Goal: Task Accomplishment & Management: Complete application form

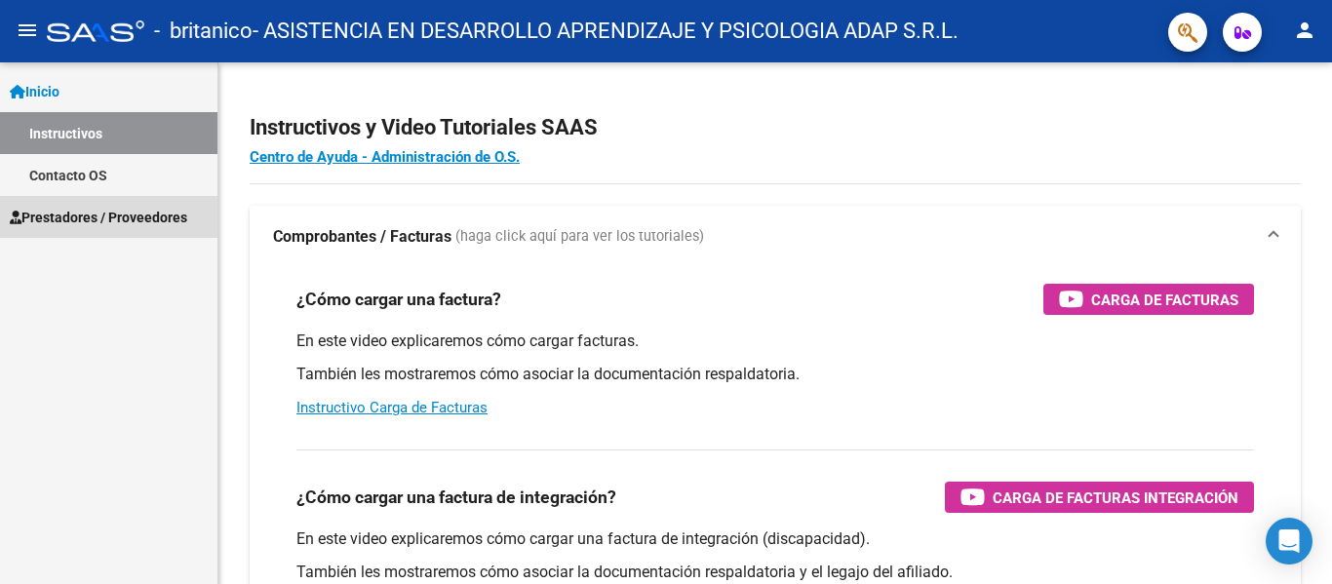
click at [133, 215] on span "Prestadores / Proveedores" at bounding box center [98, 217] width 177 height 21
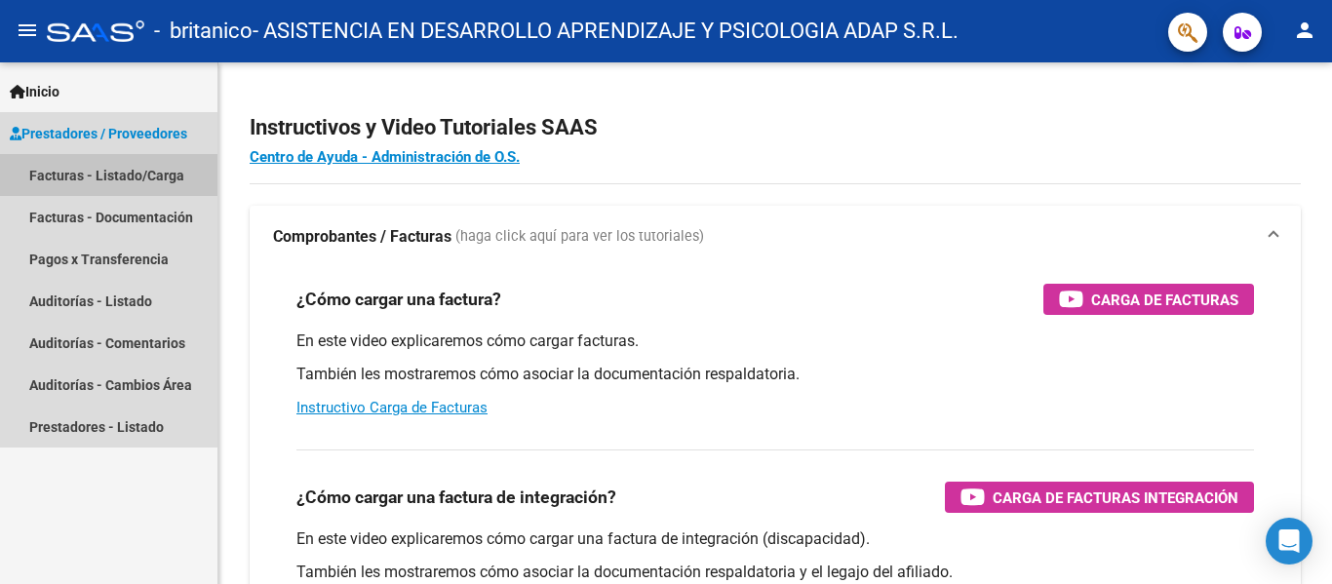
click at [144, 176] on link "Facturas - Listado/Carga" at bounding box center [108, 175] width 217 height 42
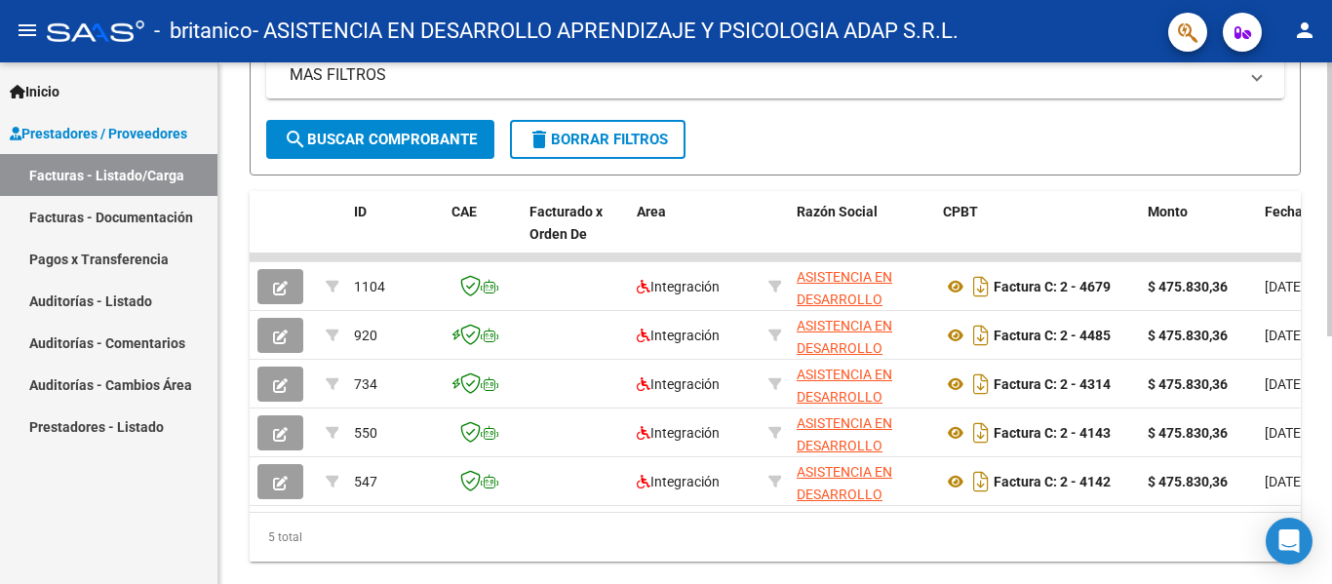
scroll to position [471, 0]
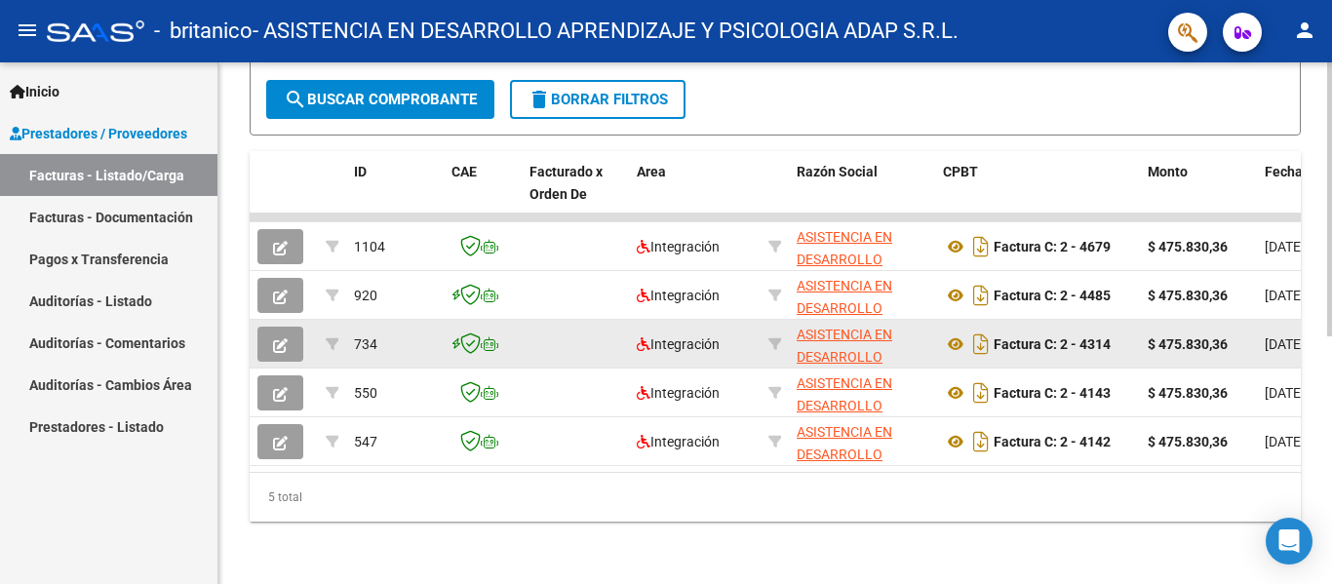
click at [1180, 347] on datatable-body-cell "$ 475.830,36" at bounding box center [1198, 344] width 117 height 48
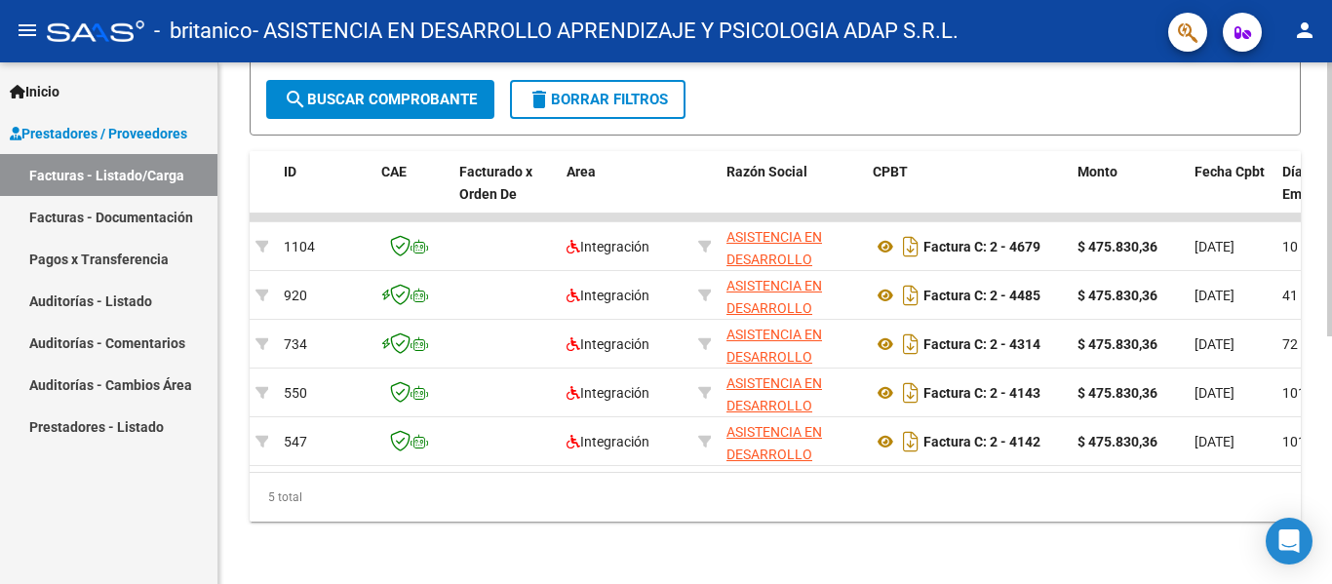
scroll to position [0, 0]
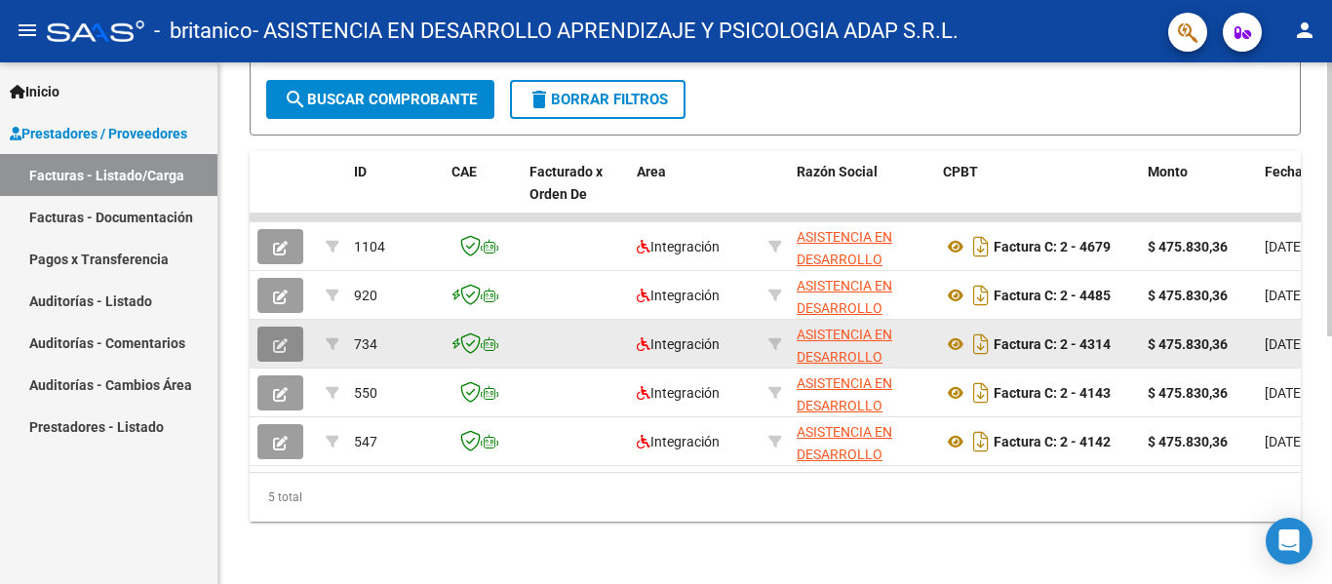
click at [281, 338] on icon "button" at bounding box center [280, 345] width 15 height 15
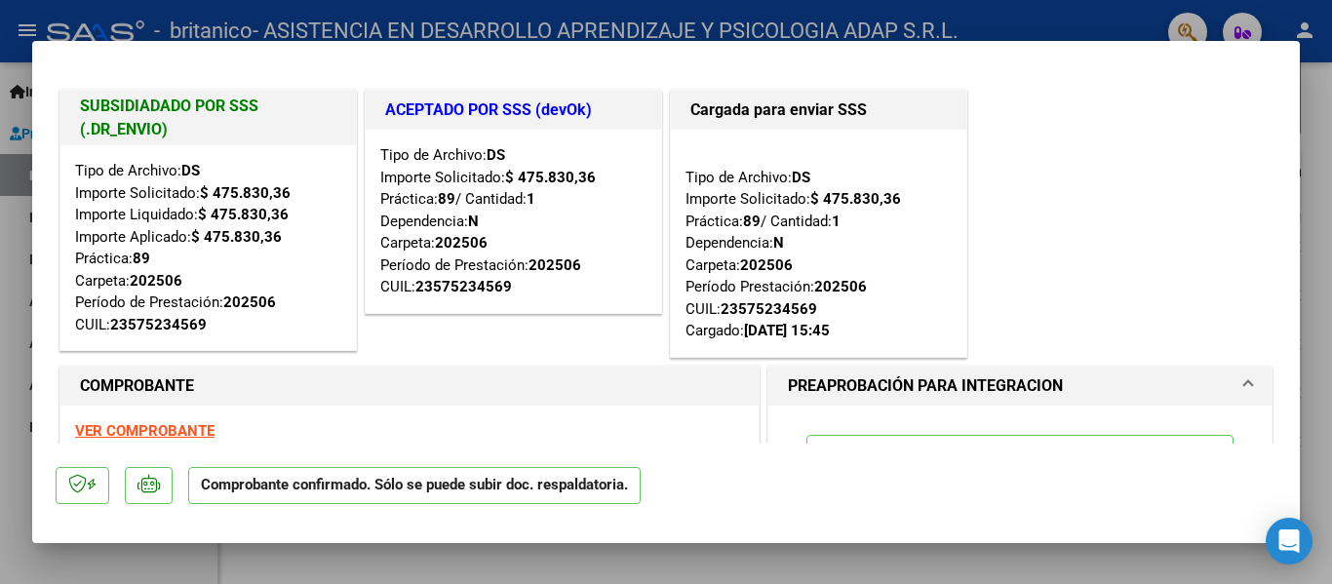
click at [21, 490] on div at bounding box center [666, 292] width 1332 height 584
type input "$ 0,00"
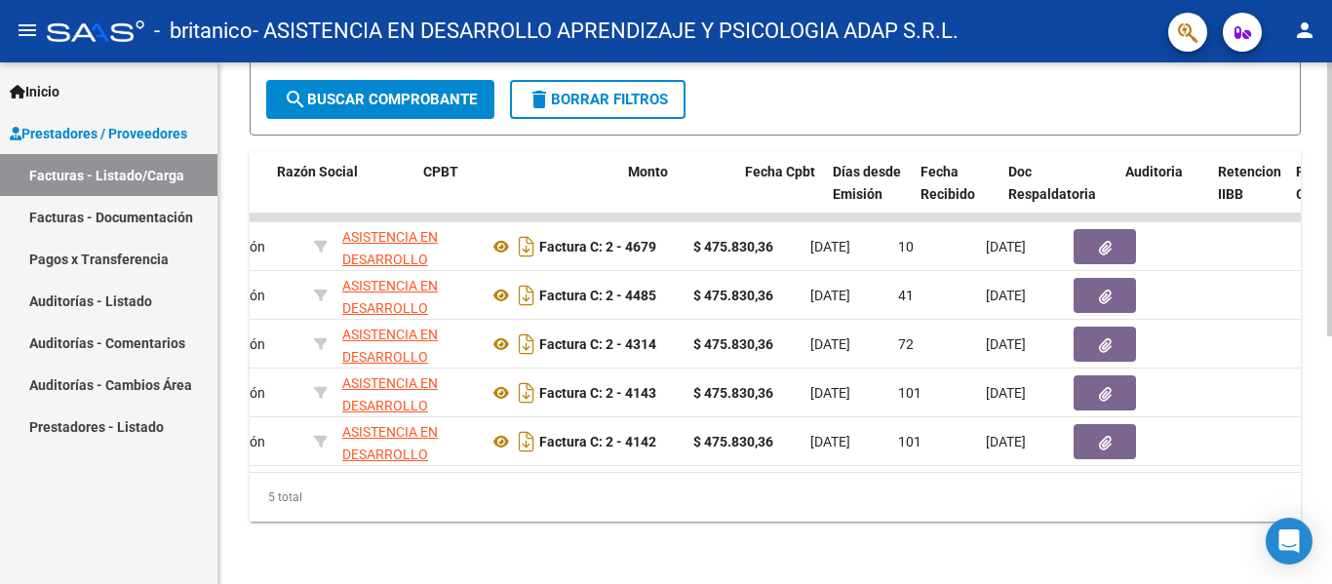
scroll to position [0, 520]
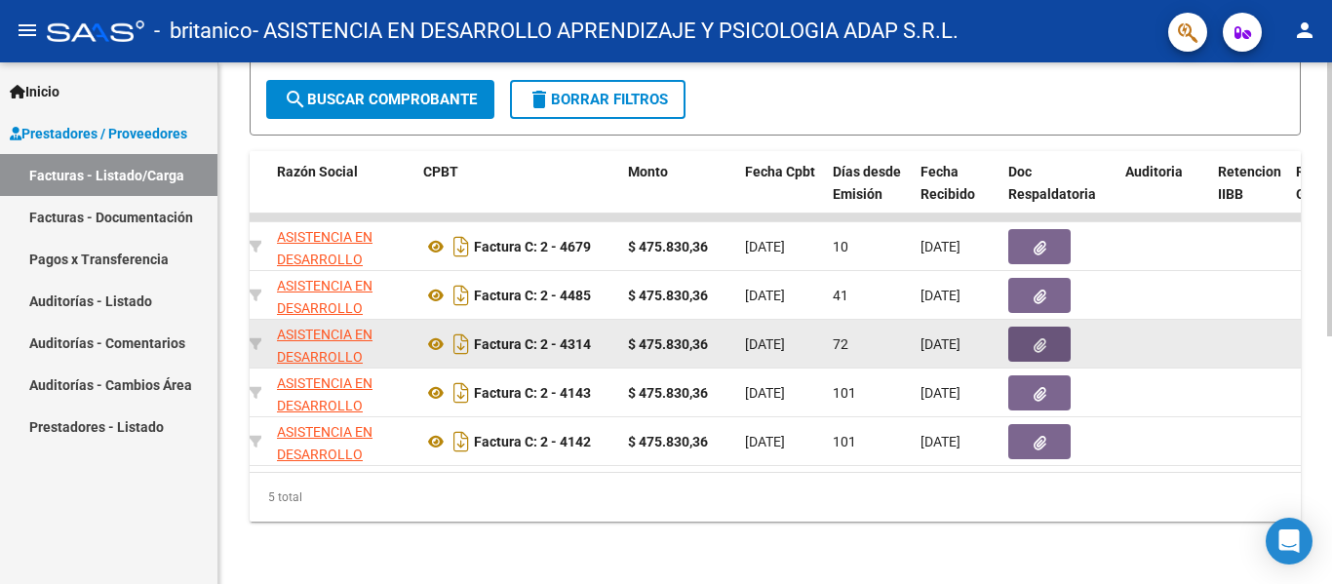
click at [1042, 338] on icon "button" at bounding box center [1040, 345] width 13 height 15
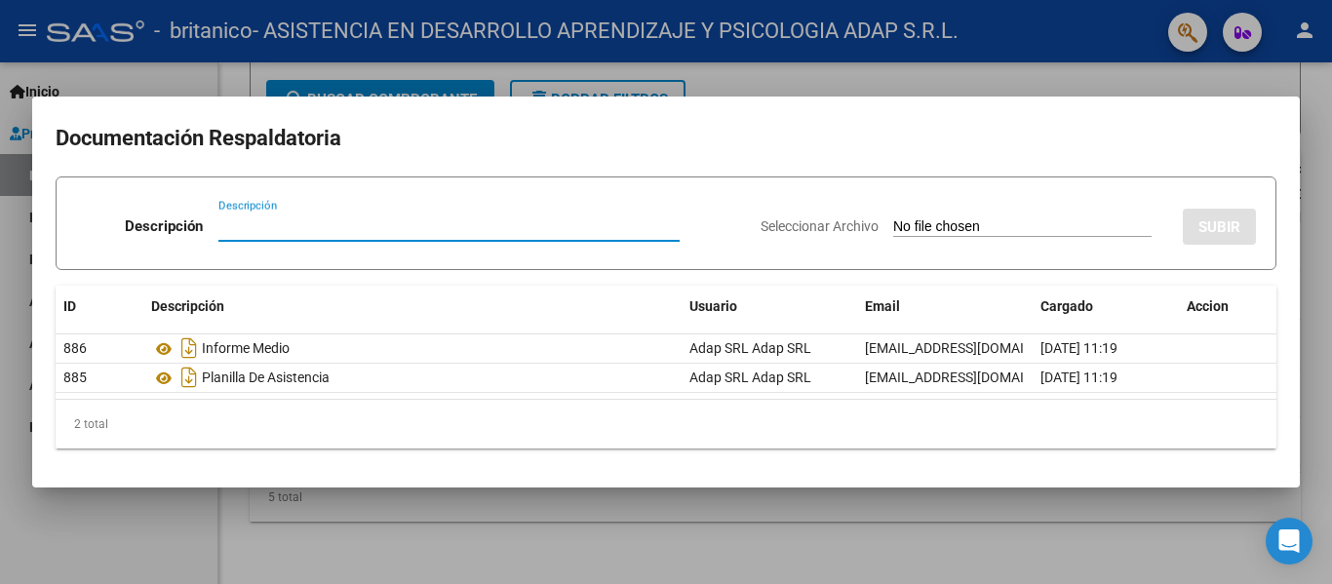
click at [143, 526] on div at bounding box center [666, 292] width 1332 height 584
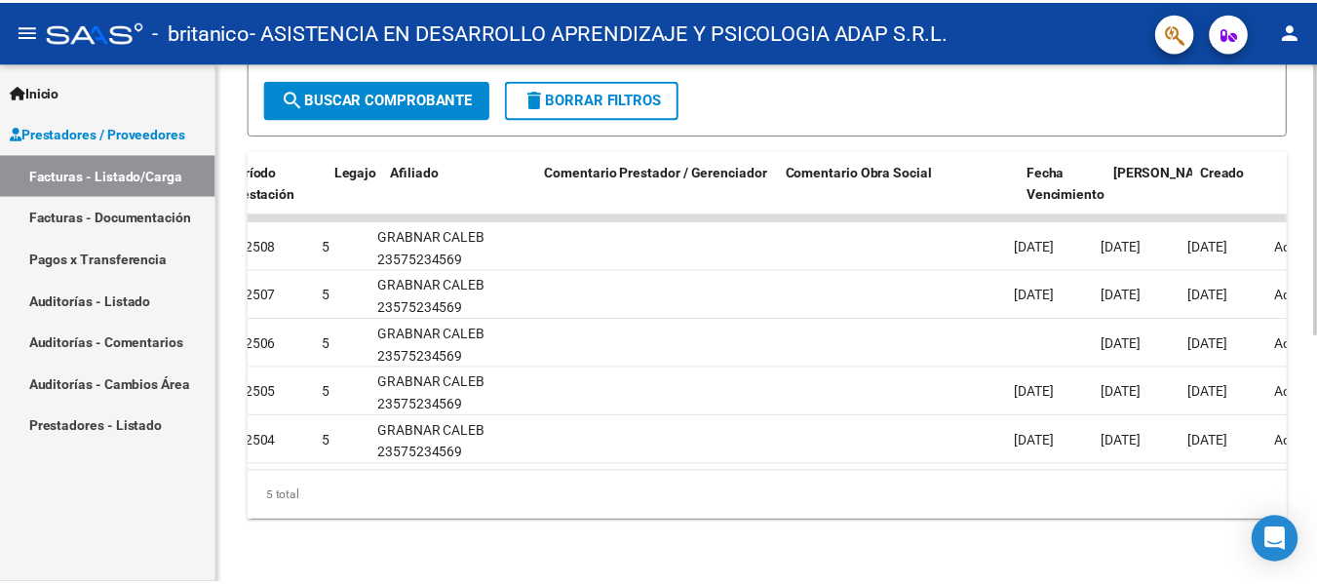
scroll to position [0, 2612]
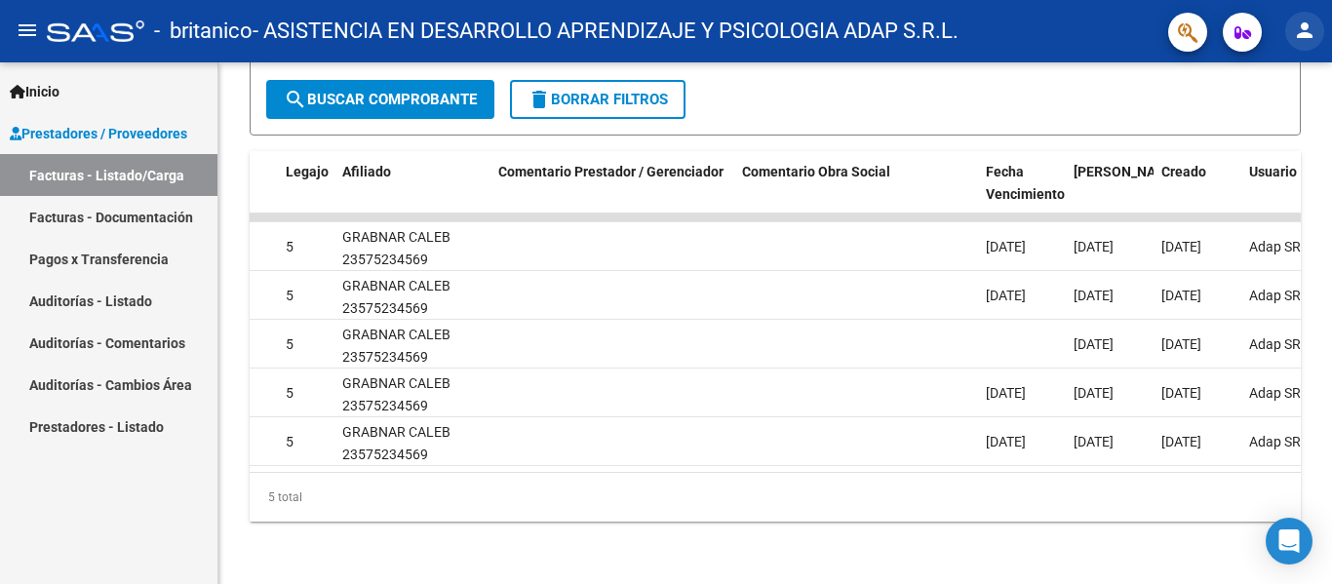
click at [1301, 24] on mat-icon "person" at bounding box center [1304, 30] width 23 height 23
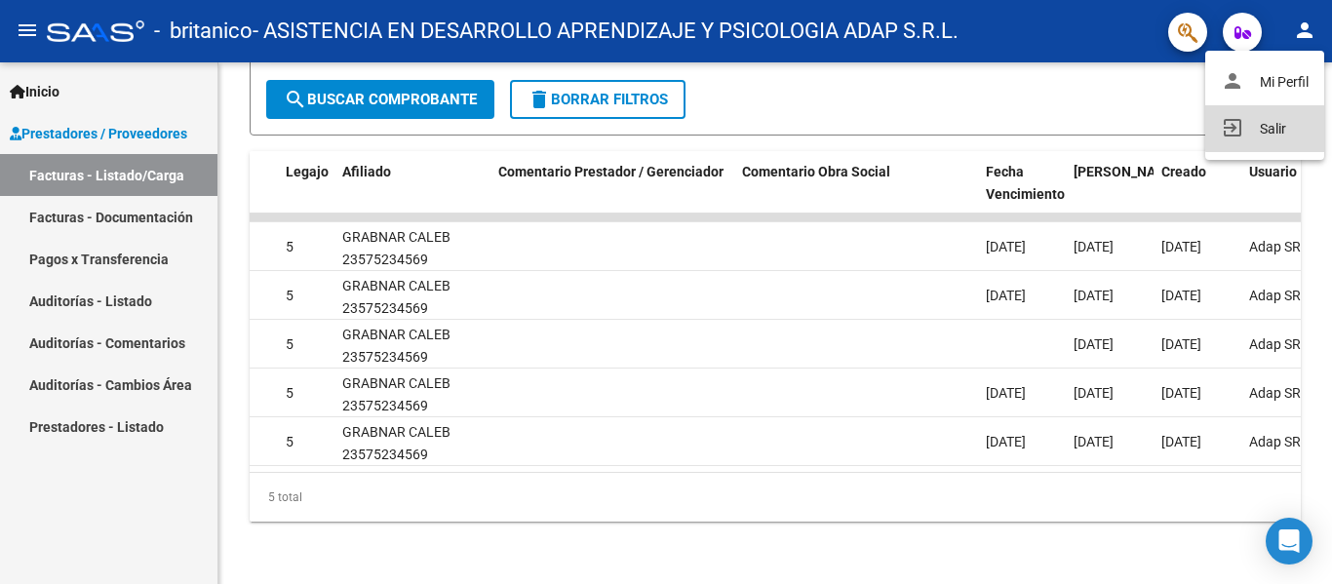
click at [1269, 128] on button "exit_to_app Salir" at bounding box center [1264, 128] width 119 height 47
